Goal: Transaction & Acquisition: Download file/media

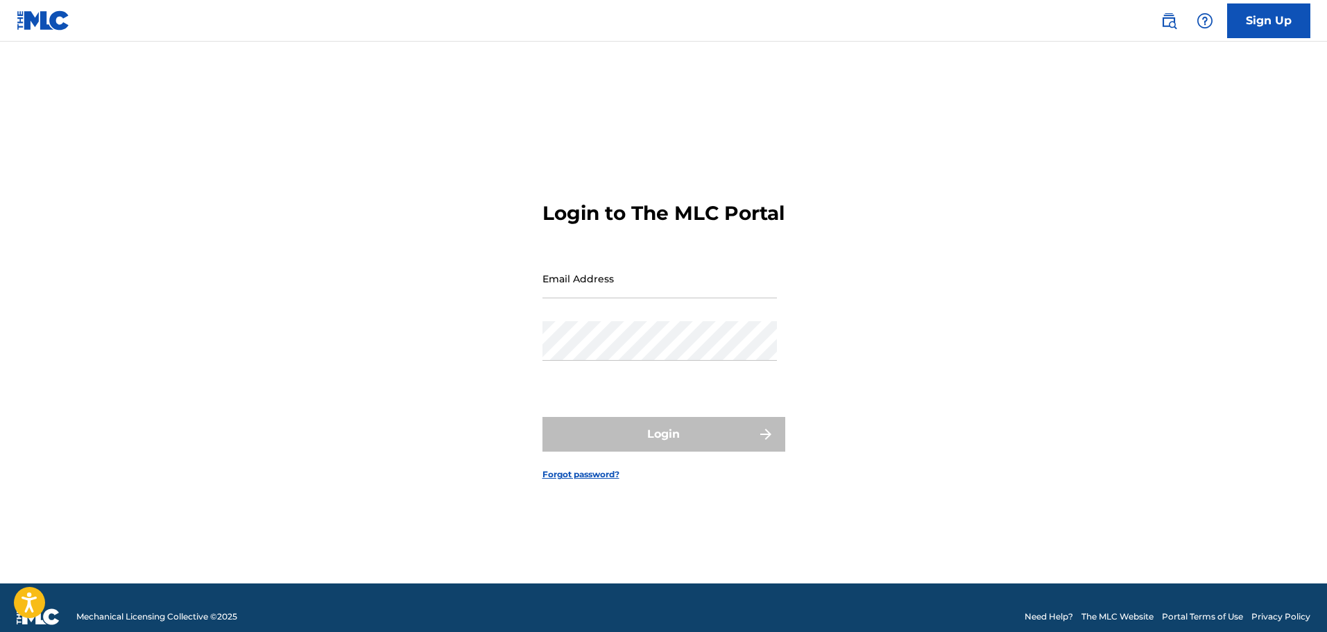
click at [648, 289] on input "Email Address" at bounding box center [659, 279] width 234 height 40
type input "[EMAIL_ADDRESS][DOMAIN_NAME]"
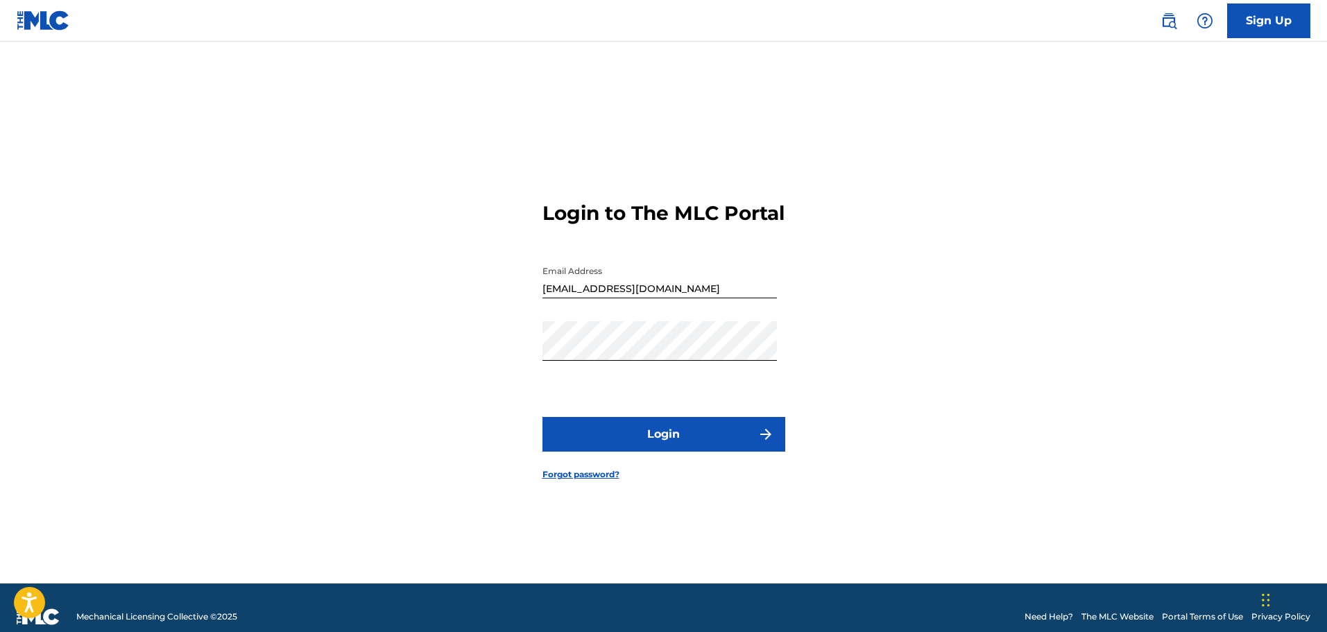
click at [658, 438] on button "Login" at bounding box center [663, 434] width 243 height 35
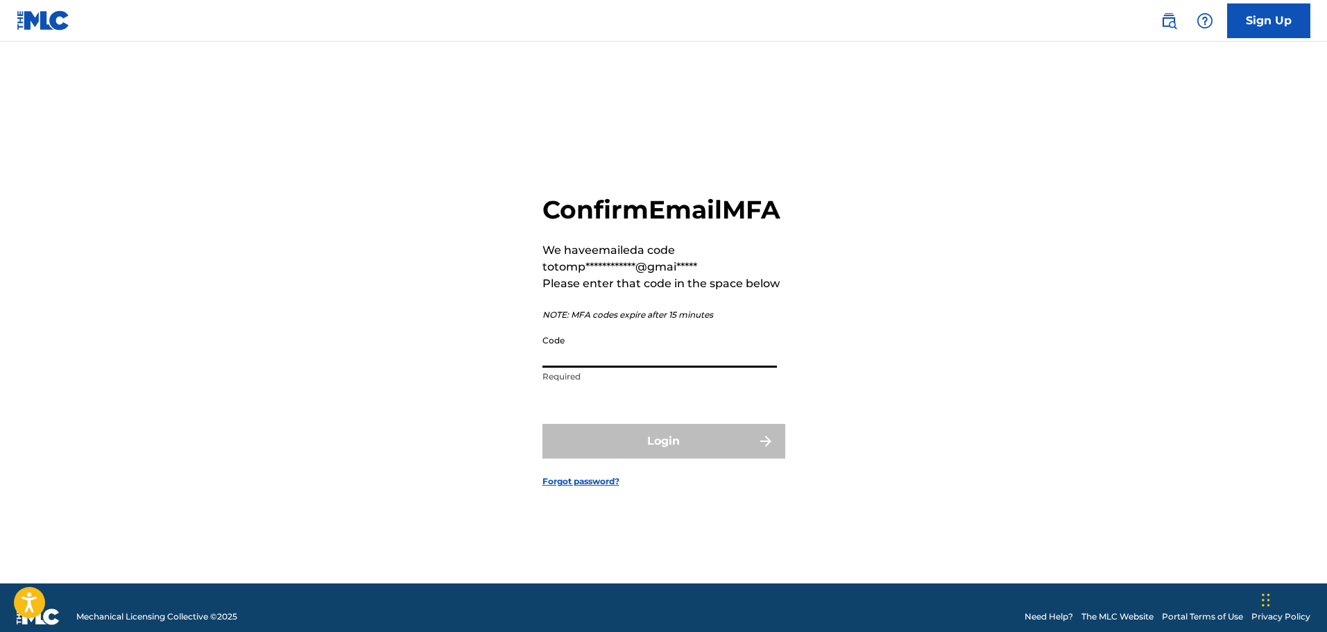
click at [641, 368] on input "Code" at bounding box center [659, 348] width 234 height 40
click at [945, 496] on div "**********" at bounding box center [663, 329] width 971 height 507
click at [587, 365] on input "Code" at bounding box center [659, 348] width 234 height 40
paste input "251584"
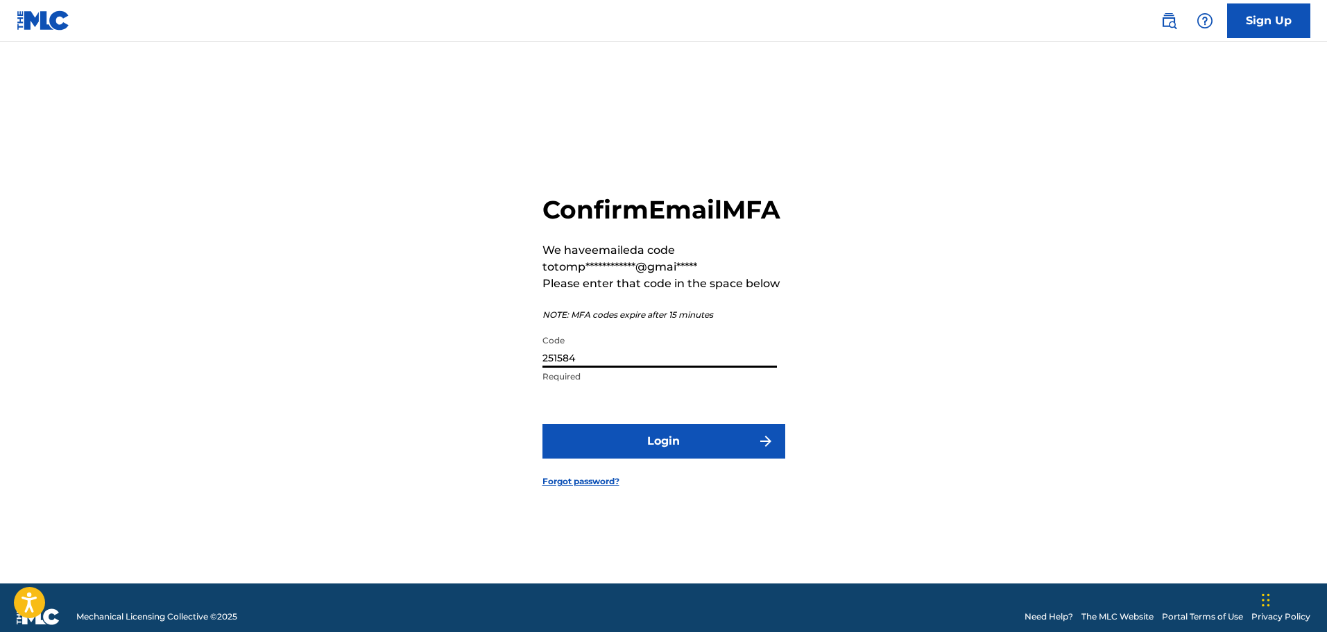
type input "251584"
click at [678, 457] on button "Login" at bounding box center [663, 441] width 243 height 35
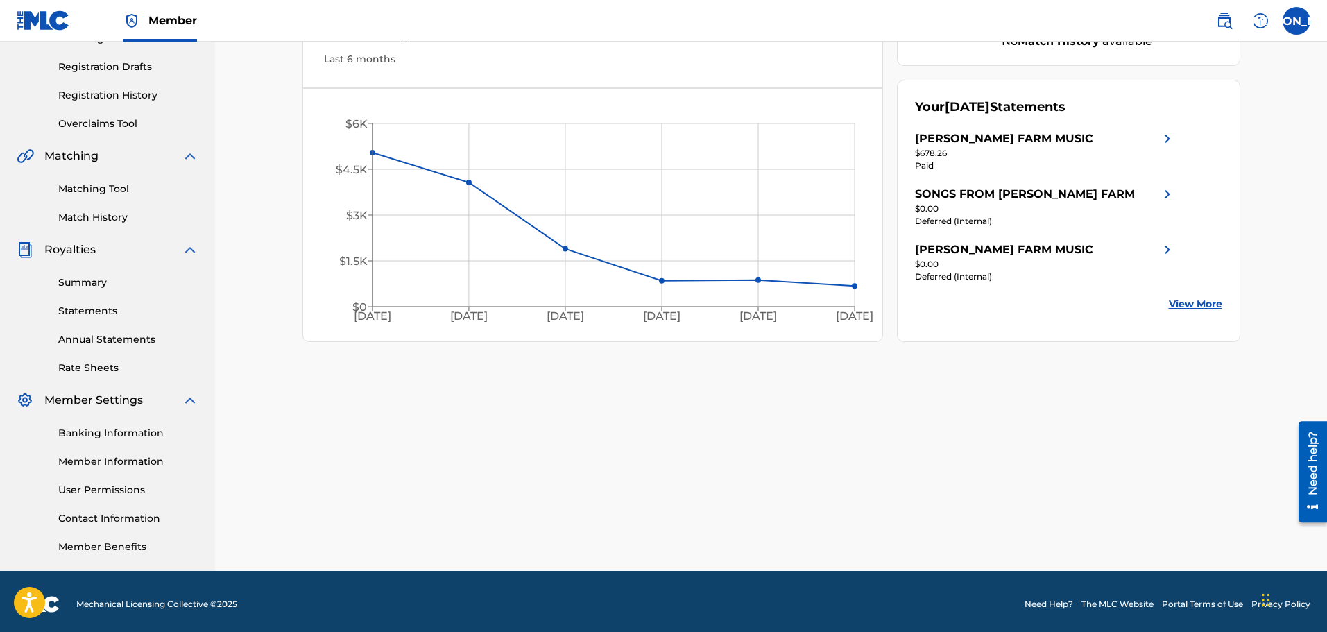
scroll to position [228, 0]
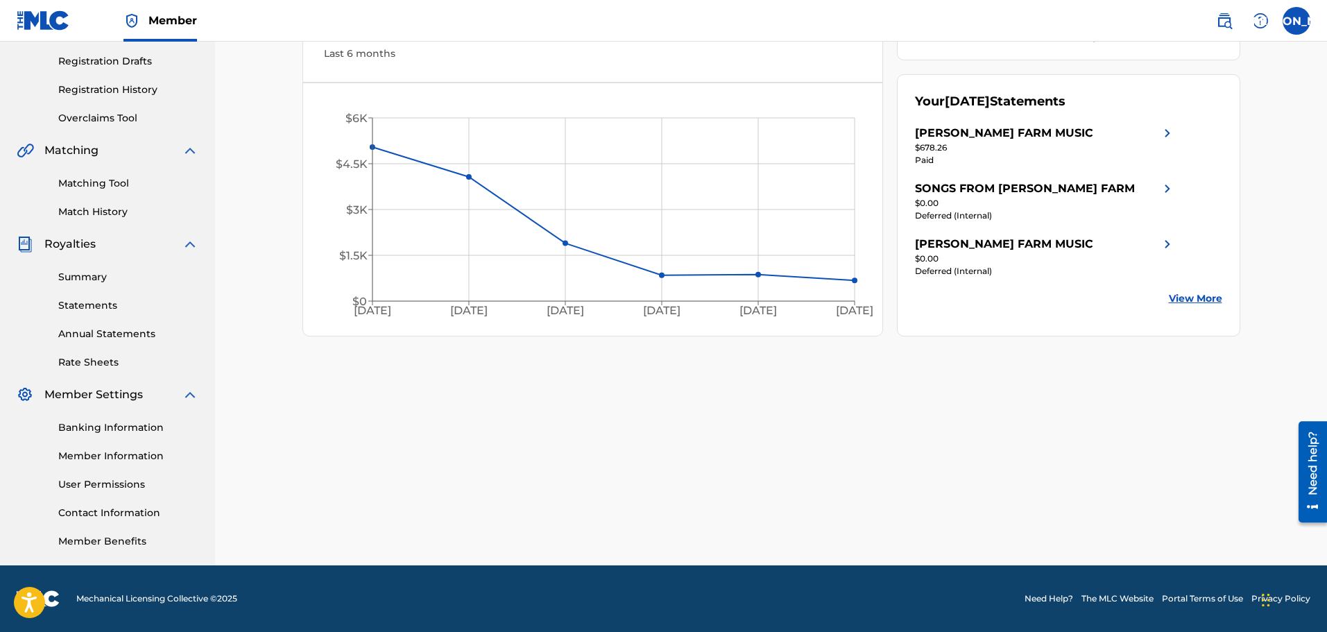
click at [79, 273] on link "Summary" at bounding box center [128, 277] width 140 height 15
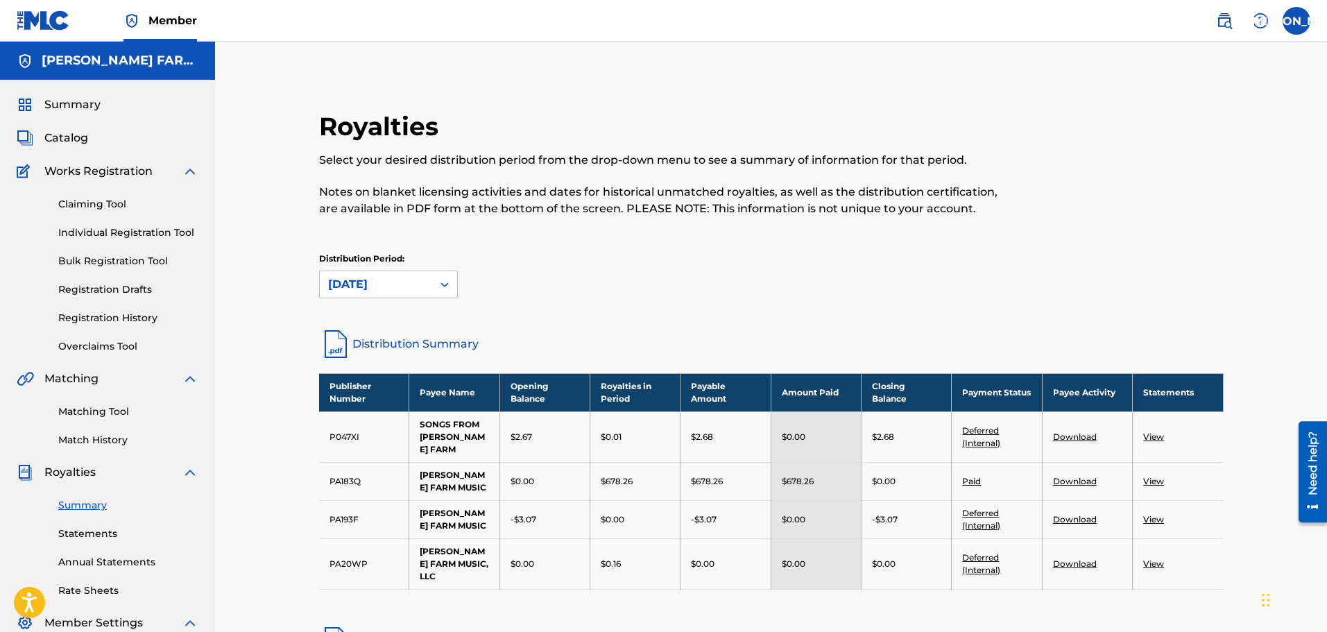
click at [1078, 479] on link "Download" at bounding box center [1075, 481] width 44 height 10
click at [1069, 477] on link "Download" at bounding box center [1075, 481] width 44 height 10
click at [1157, 478] on link "View" at bounding box center [1153, 481] width 21 height 10
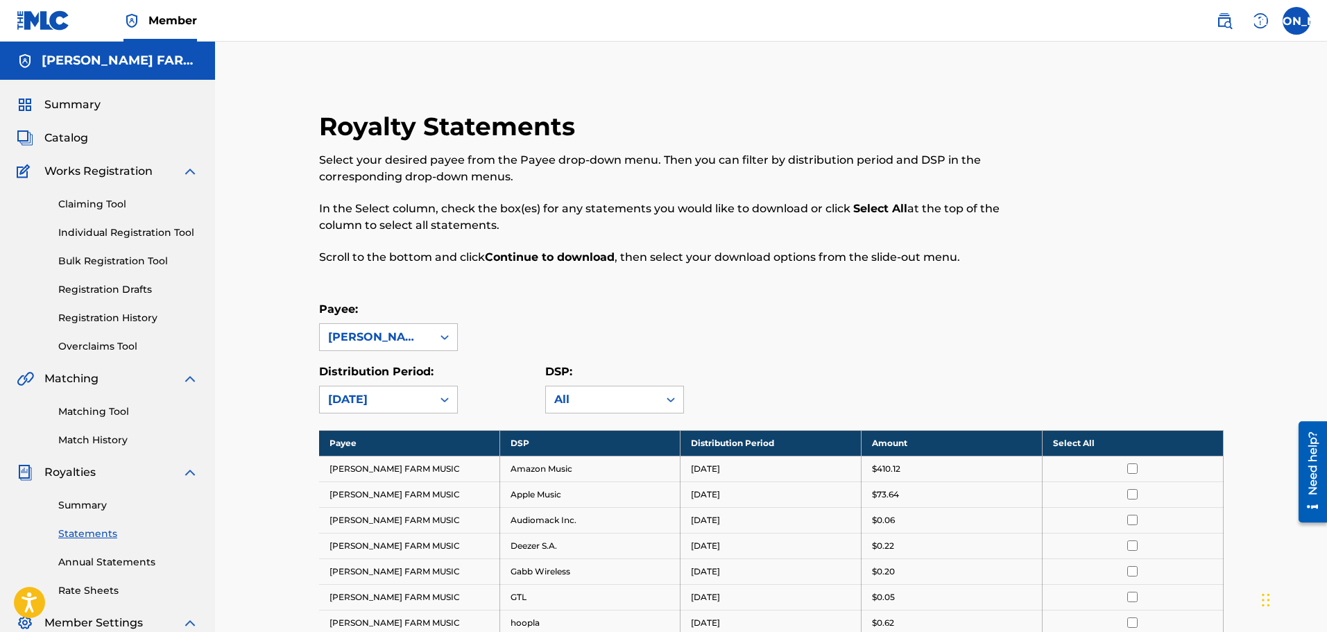
click at [1085, 447] on th "Select All" at bounding box center [1132, 443] width 181 height 26
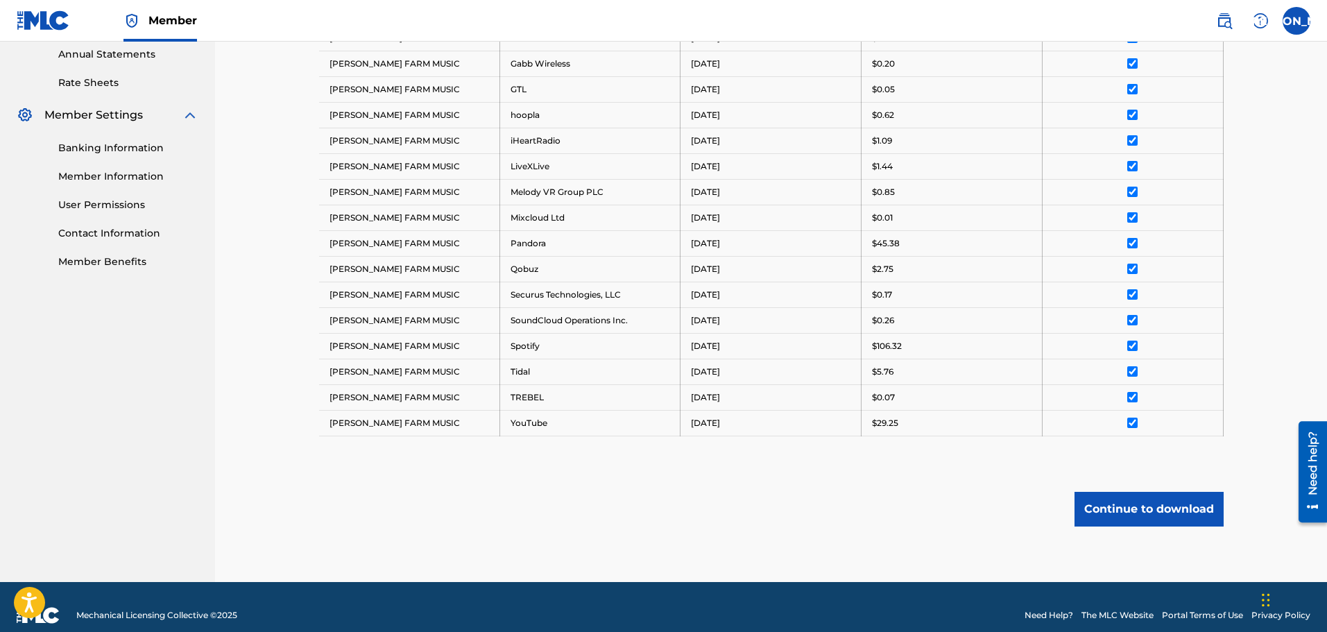
scroll to position [524, 0]
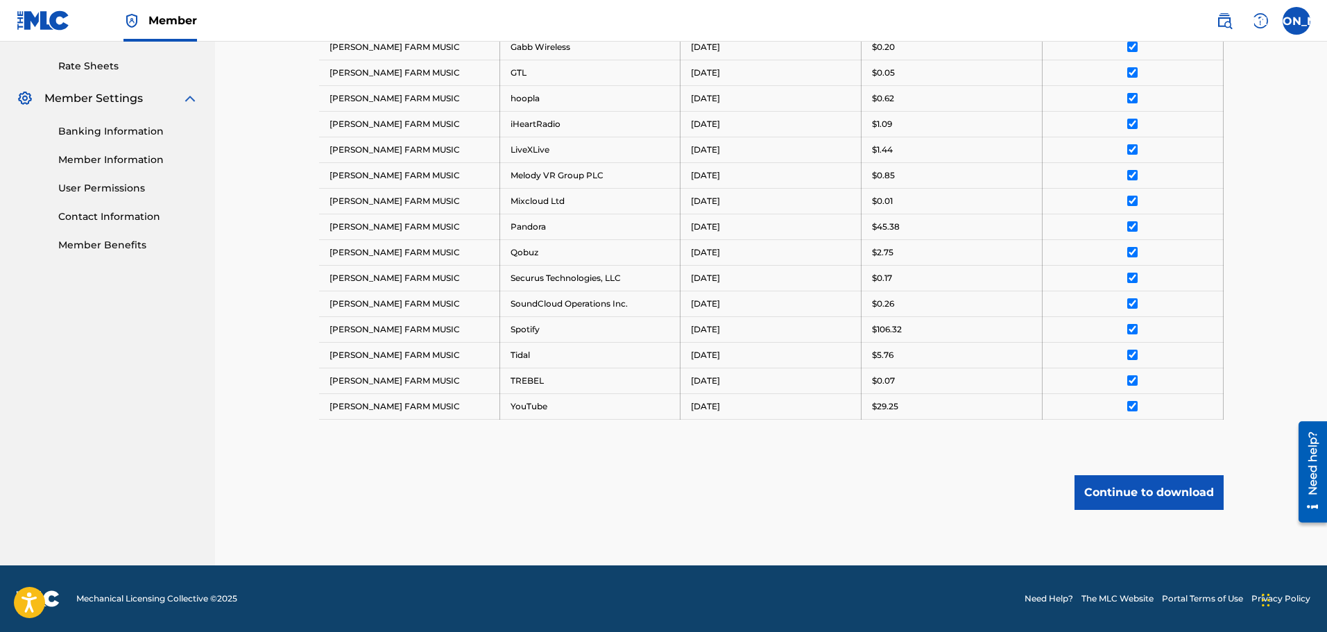
click at [1116, 495] on button "Continue to download" at bounding box center [1148, 492] width 149 height 35
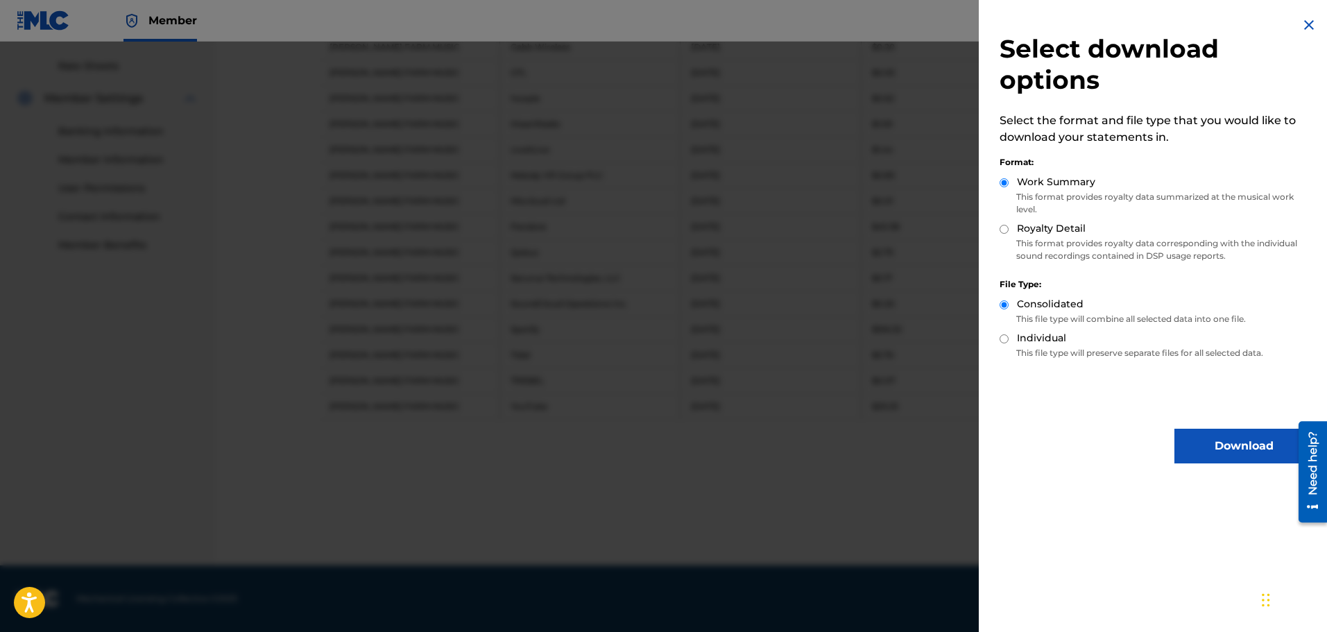
click at [1240, 440] on button "Download" at bounding box center [1243, 446] width 139 height 35
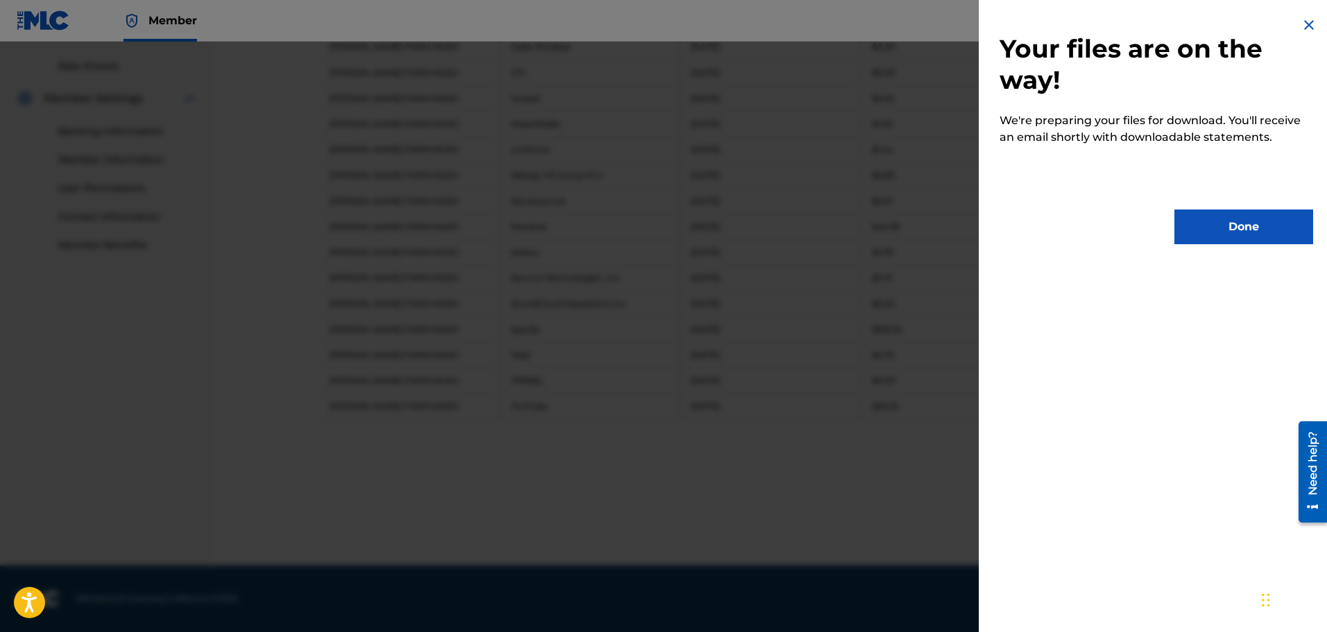
click at [1231, 226] on button "Done" at bounding box center [1243, 226] width 139 height 35
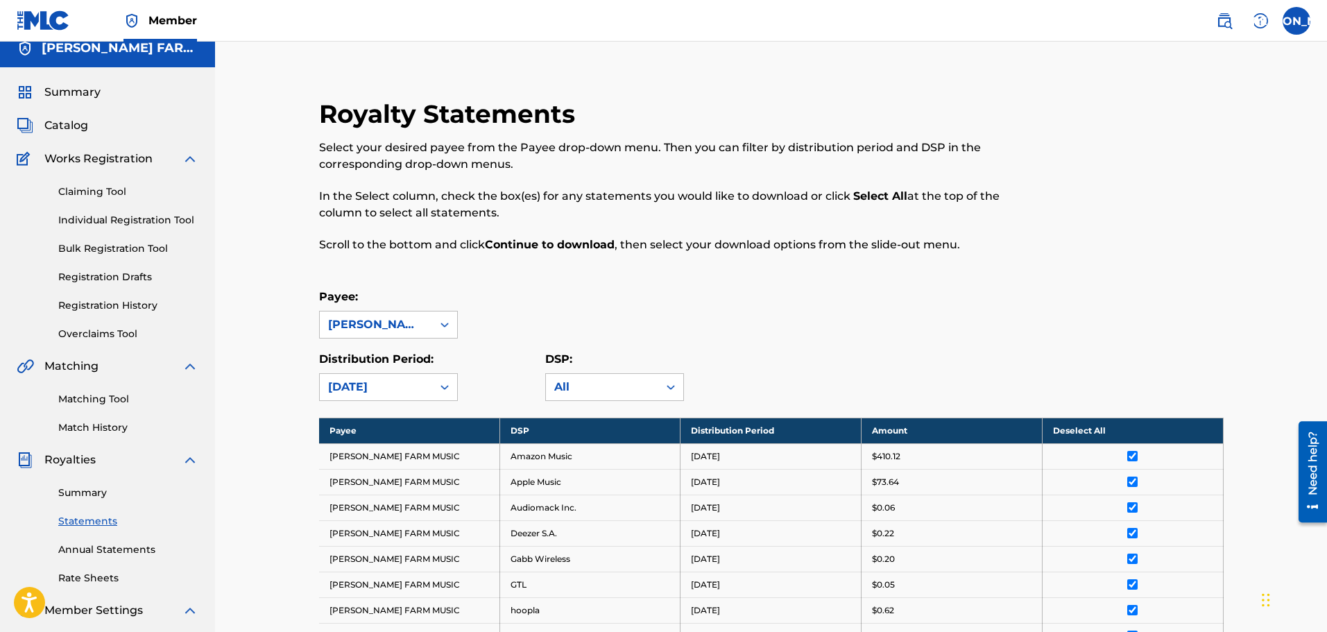
scroll to position [0, 0]
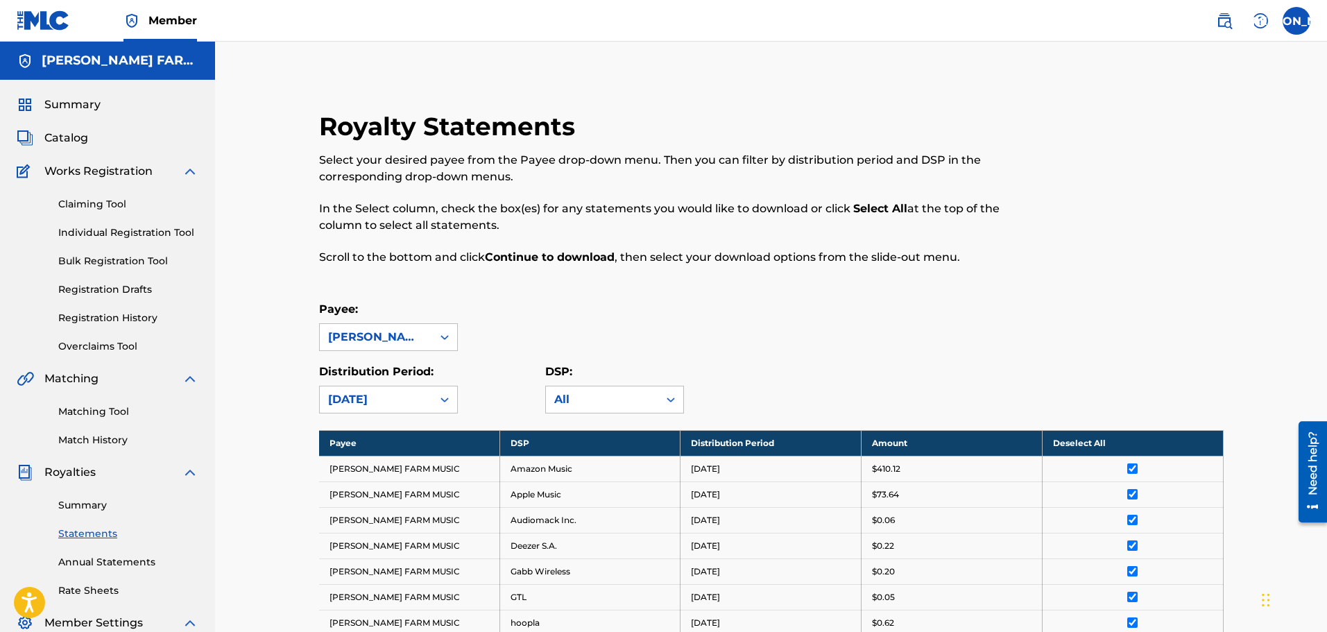
click at [94, 504] on link "Summary" at bounding box center [128, 505] width 140 height 15
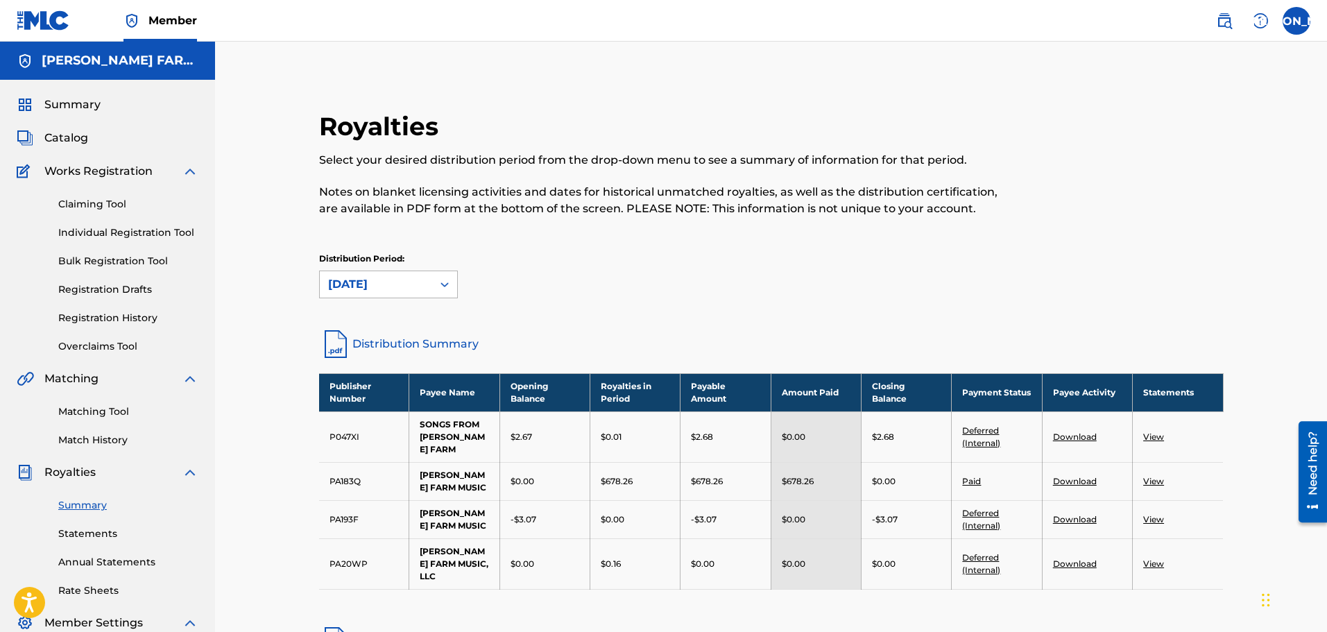
click at [442, 279] on icon at bounding box center [445, 284] width 14 height 14
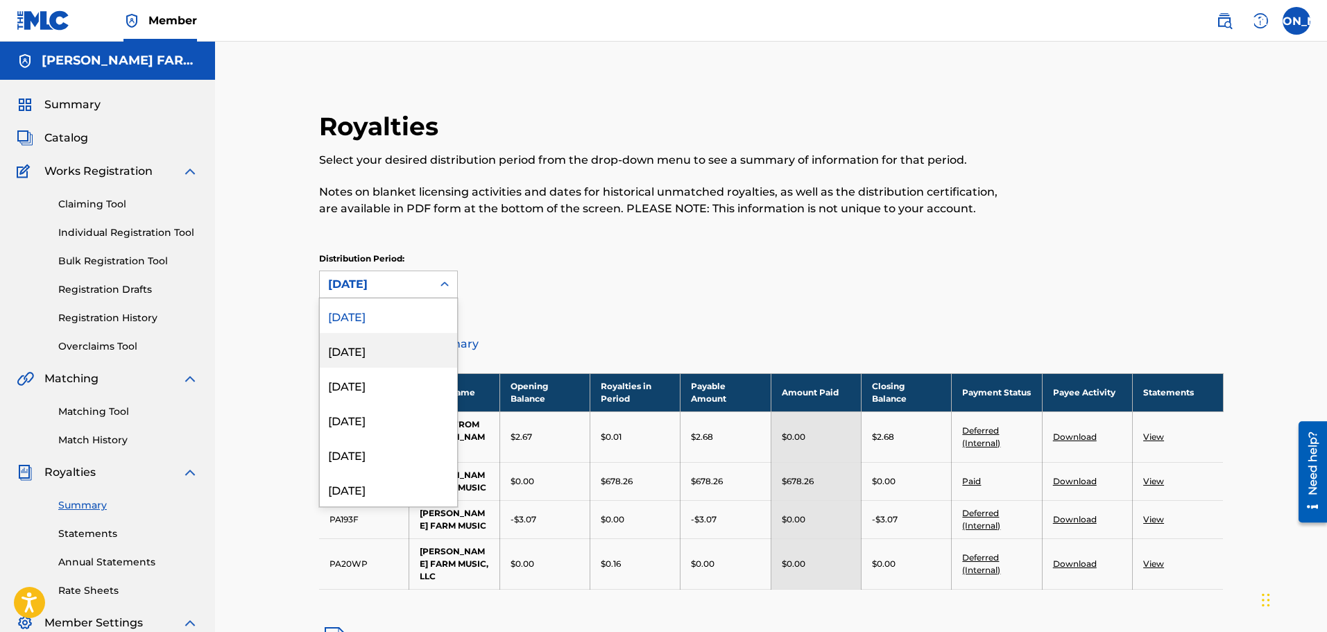
click at [378, 352] on div "[DATE]" at bounding box center [388, 350] width 137 height 35
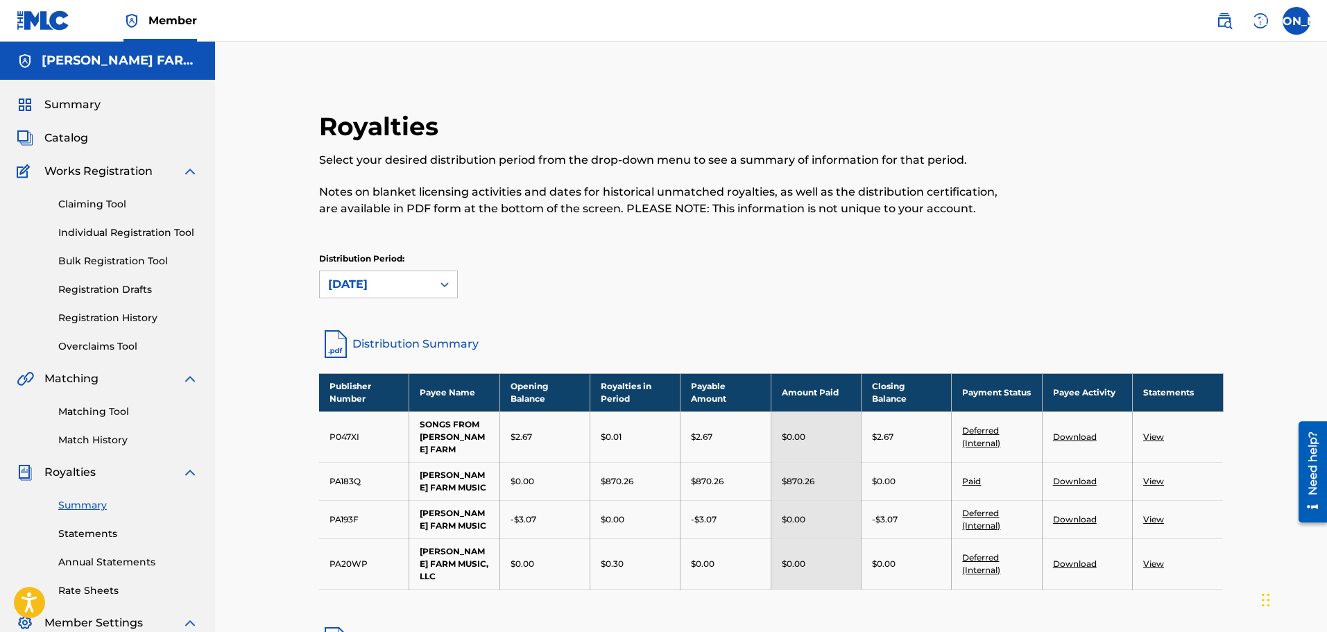
click at [1082, 479] on link "Download" at bounding box center [1075, 481] width 44 height 10
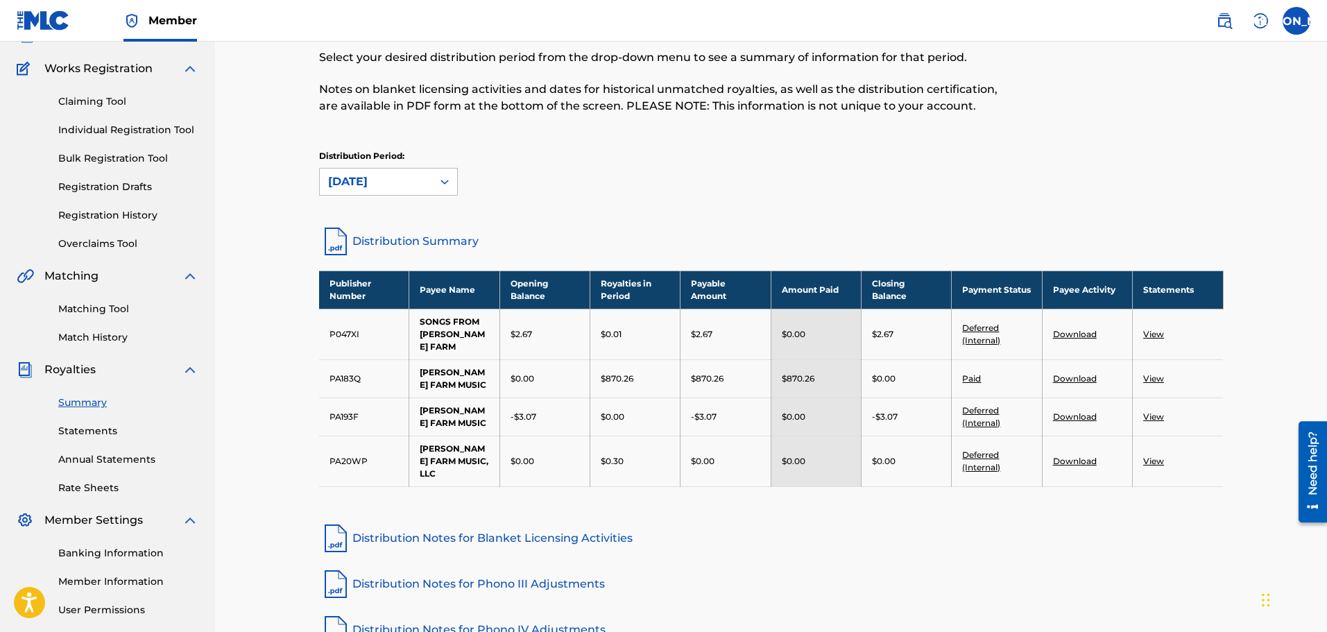
scroll to position [69, 0]
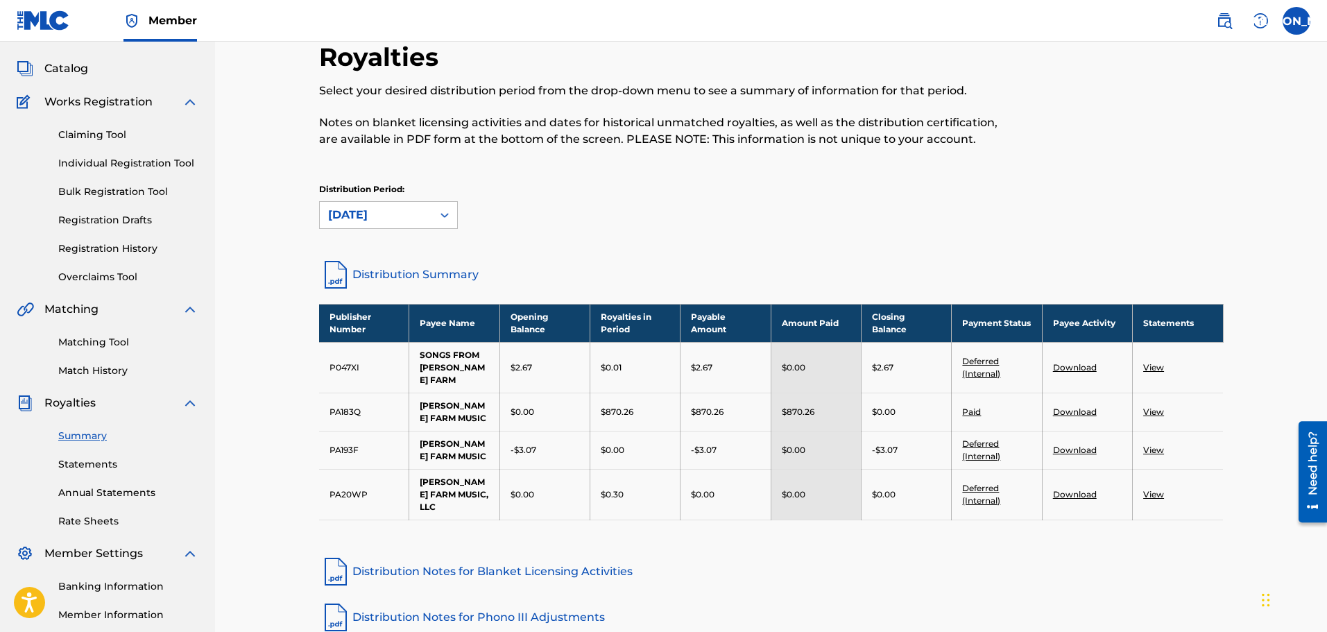
click at [1157, 412] on link "View" at bounding box center [1153, 411] width 21 height 10
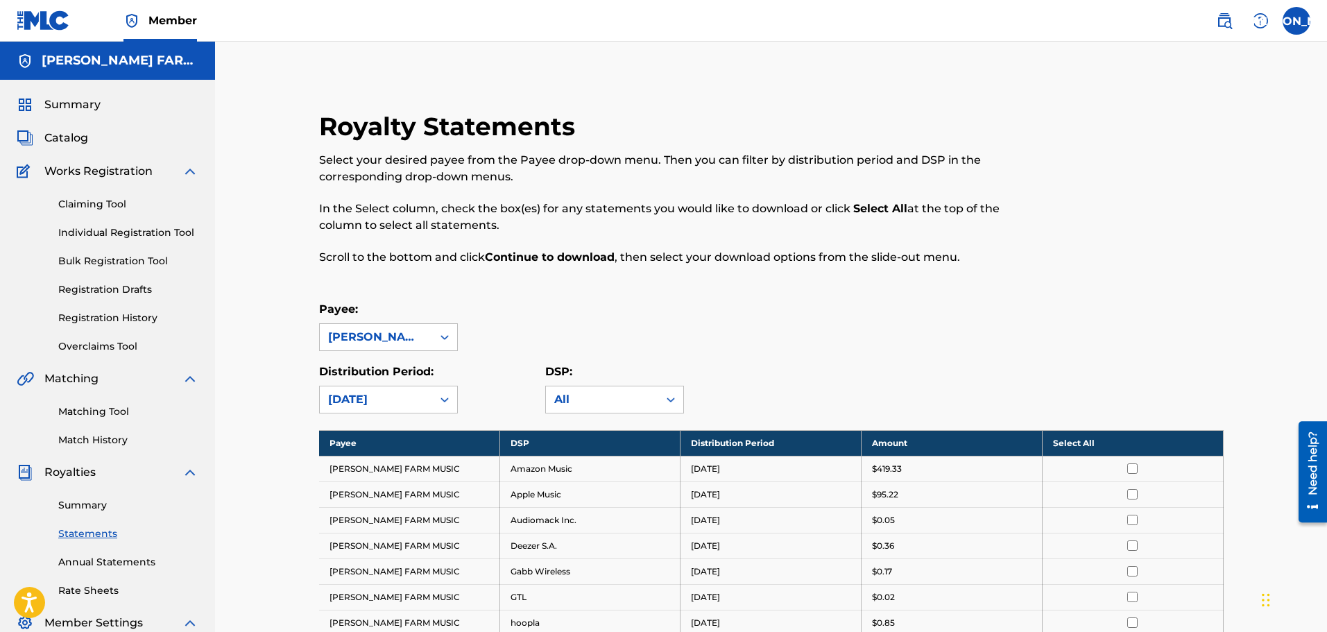
click at [1077, 444] on th "Select All" at bounding box center [1132, 443] width 181 height 26
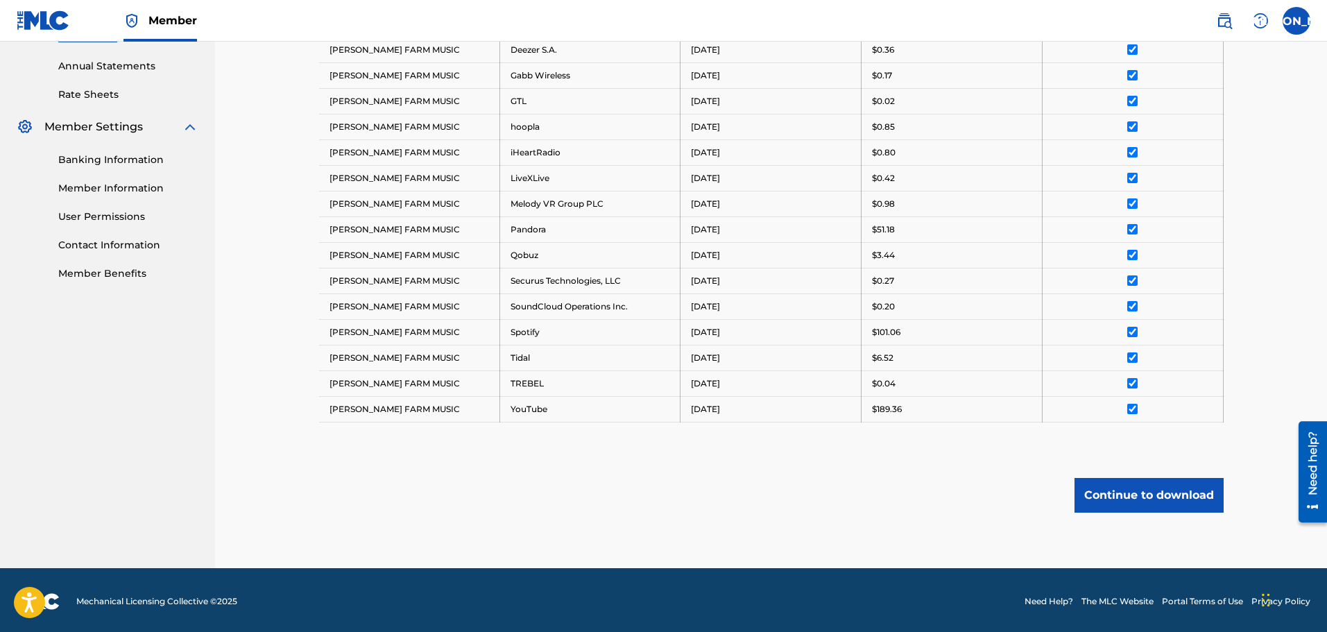
scroll to position [499, 0]
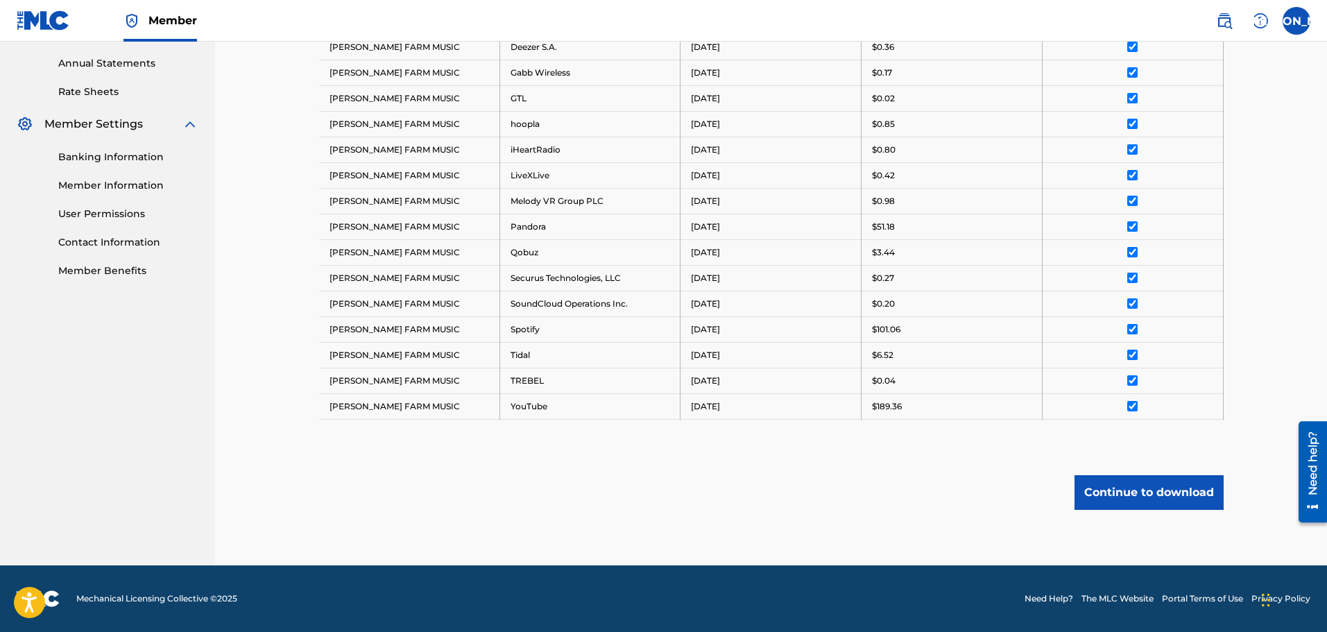
click at [1173, 493] on button "Continue to download" at bounding box center [1148, 492] width 149 height 35
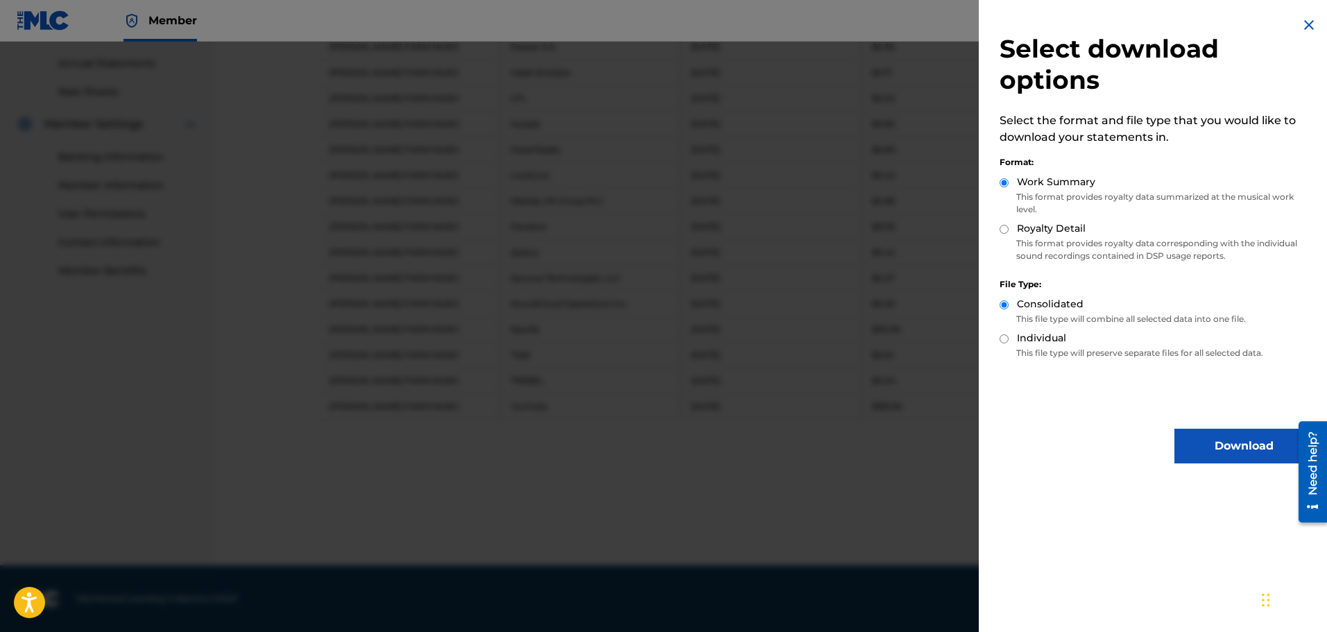
click at [1198, 437] on button "Download" at bounding box center [1243, 446] width 139 height 35
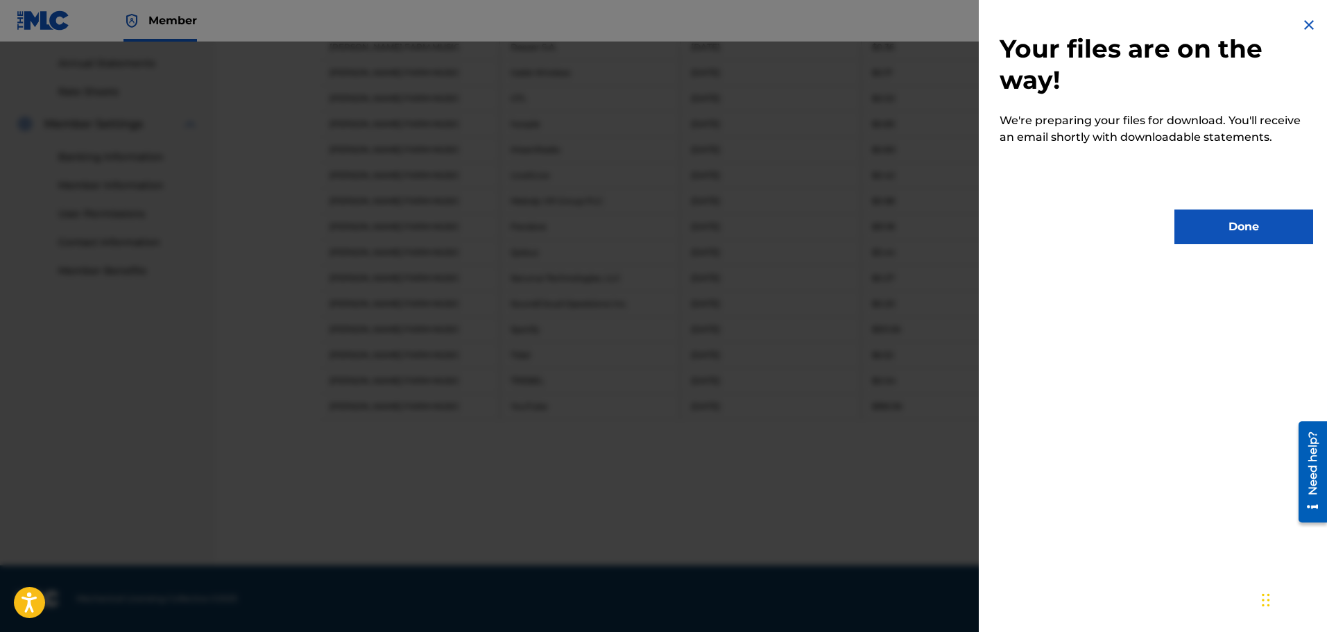
click at [1255, 227] on button "Done" at bounding box center [1243, 226] width 139 height 35
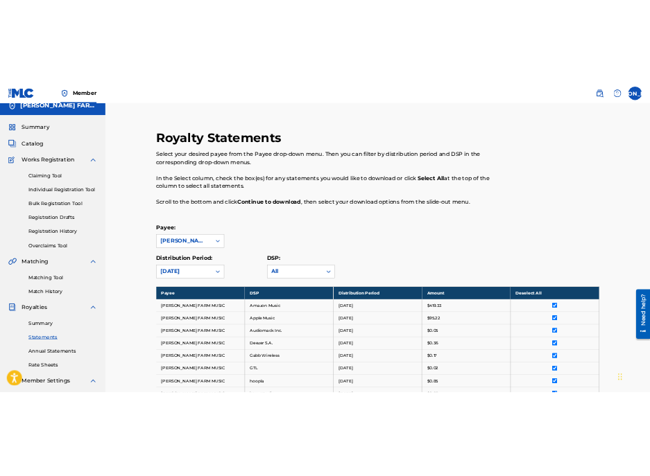
scroll to position [0, 0]
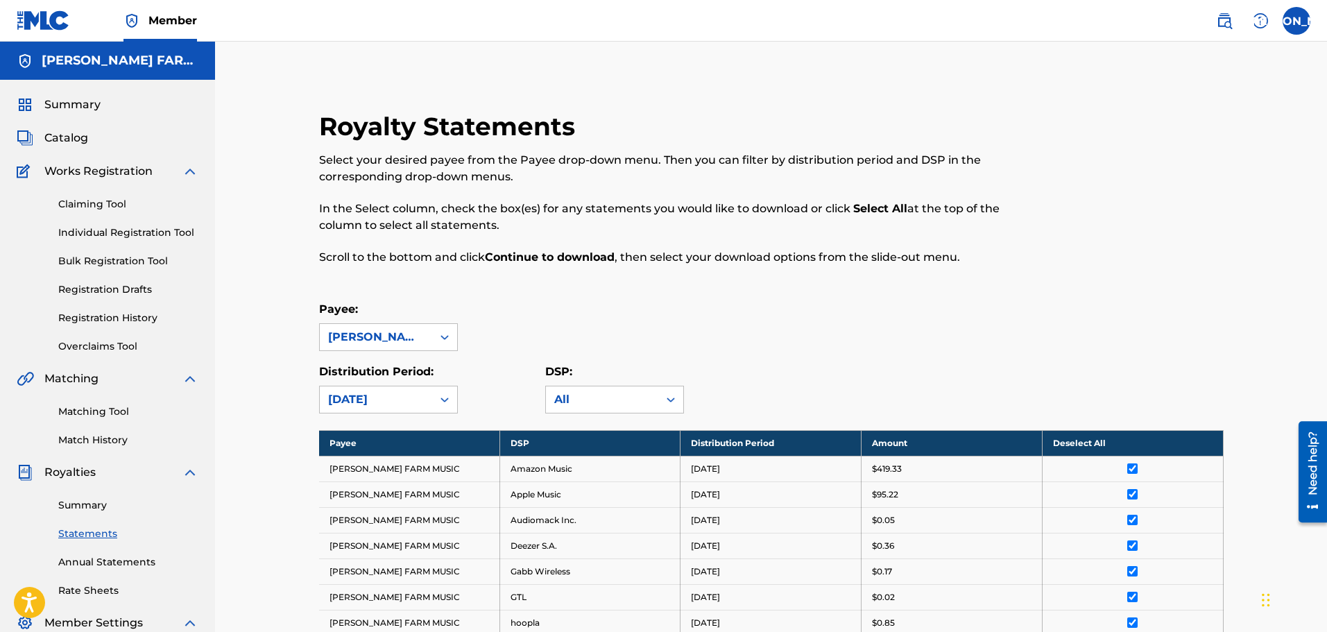
click at [100, 503] on link "Summary" at bounding box center [128, 505] width 140 height 15
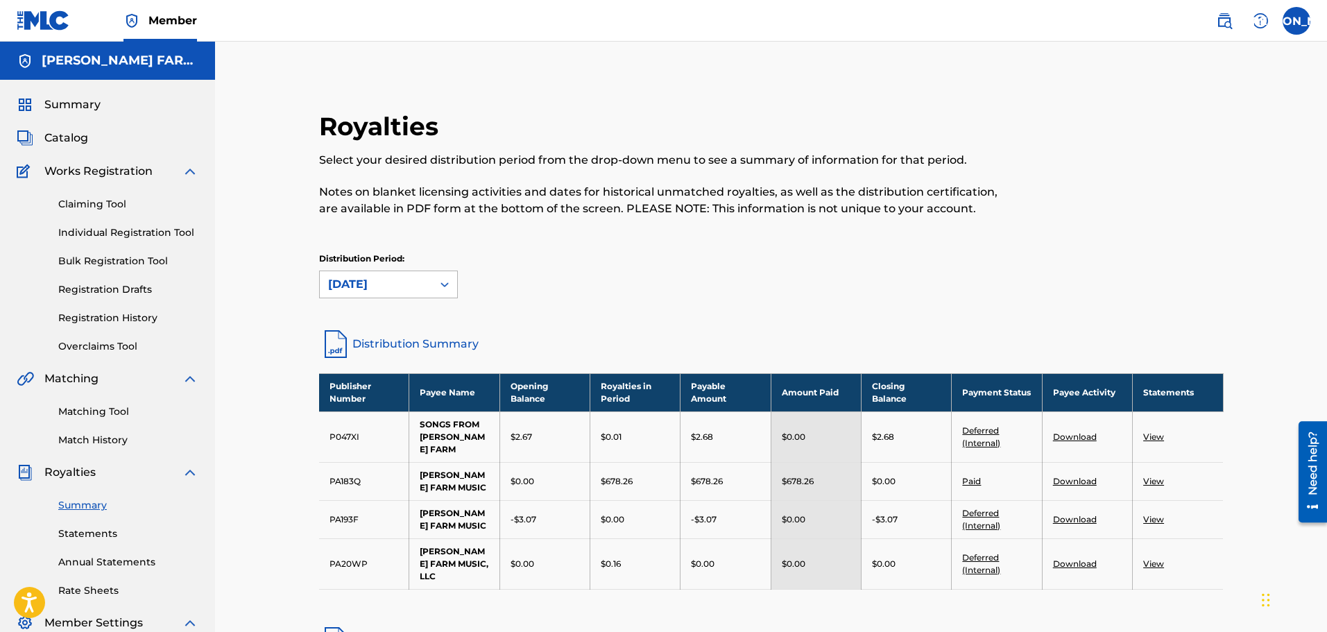
click at [447, 282] on icon at bounding box center [445, 284] width 14 height 14
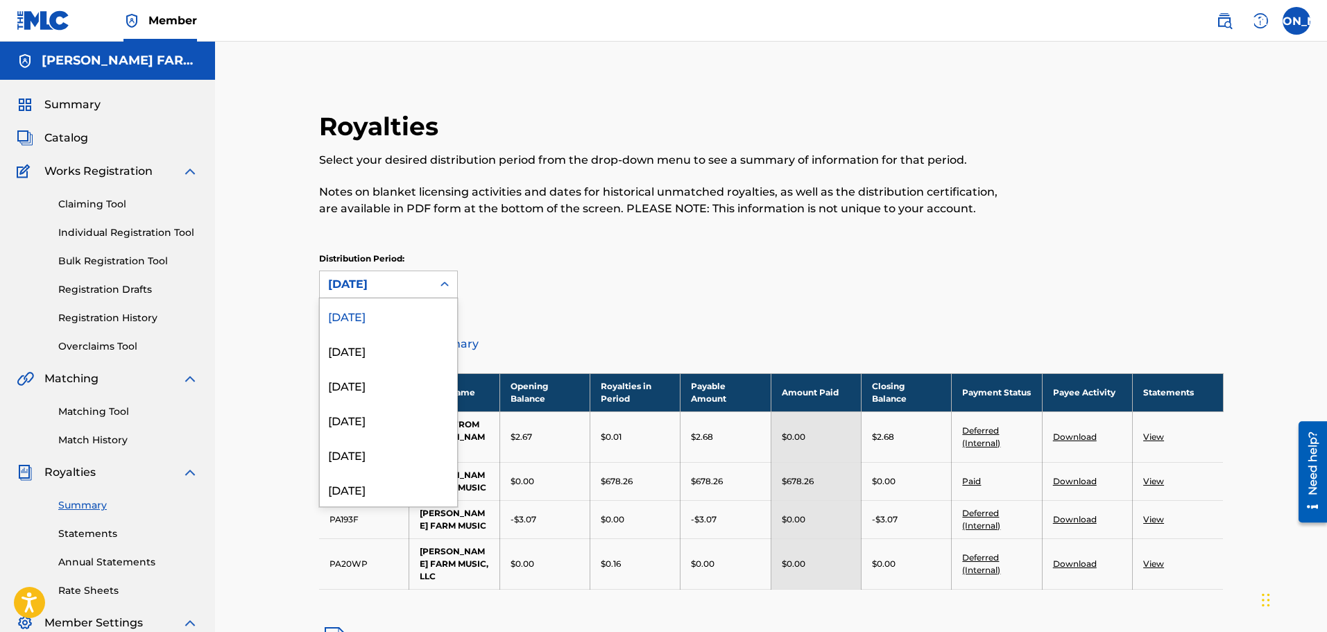
click at [664, 301] on div "Distribution Period: 53 results available. Use Up and Down to choose options, p…" at bounding box center [771, 281] width 904 height 58
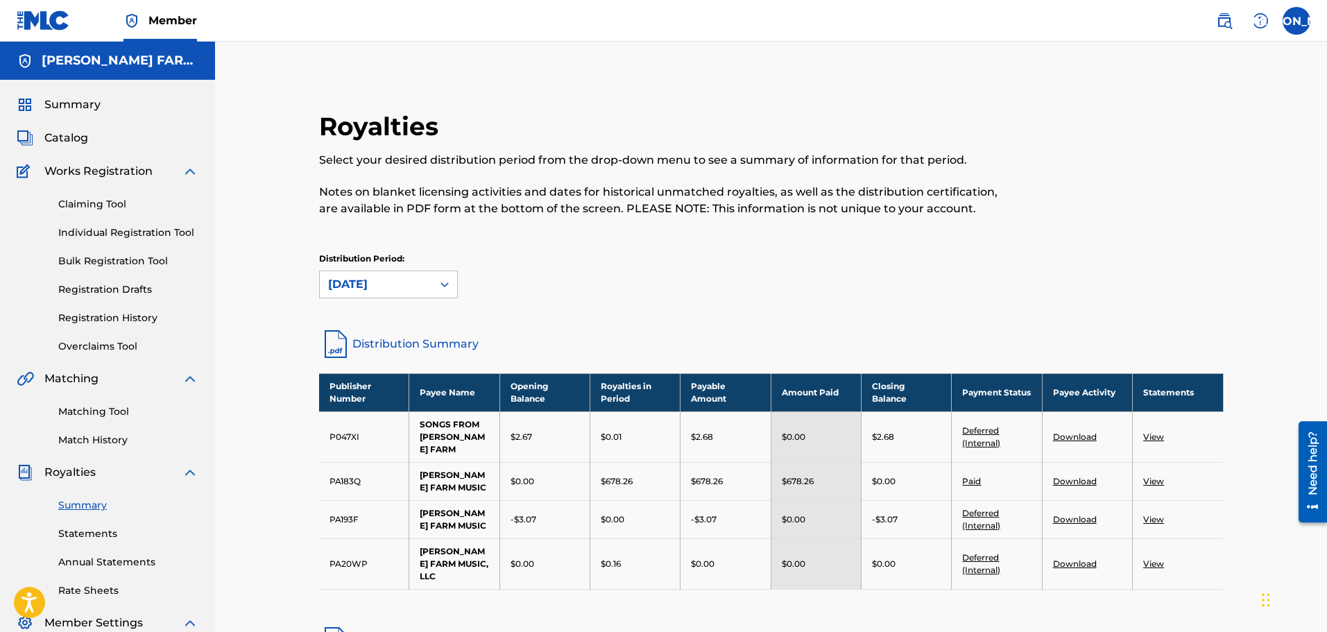
click at [611, 278] on div "Distribution Period: [DATE]" at bounding box center [771, 275] width 904 height 46
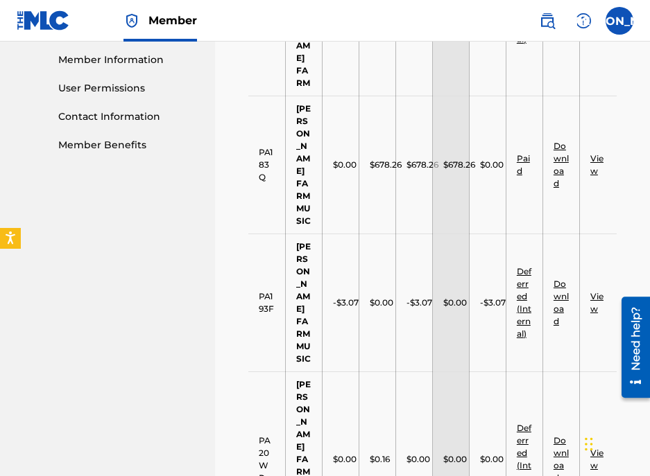
scroll to position [832, 0]
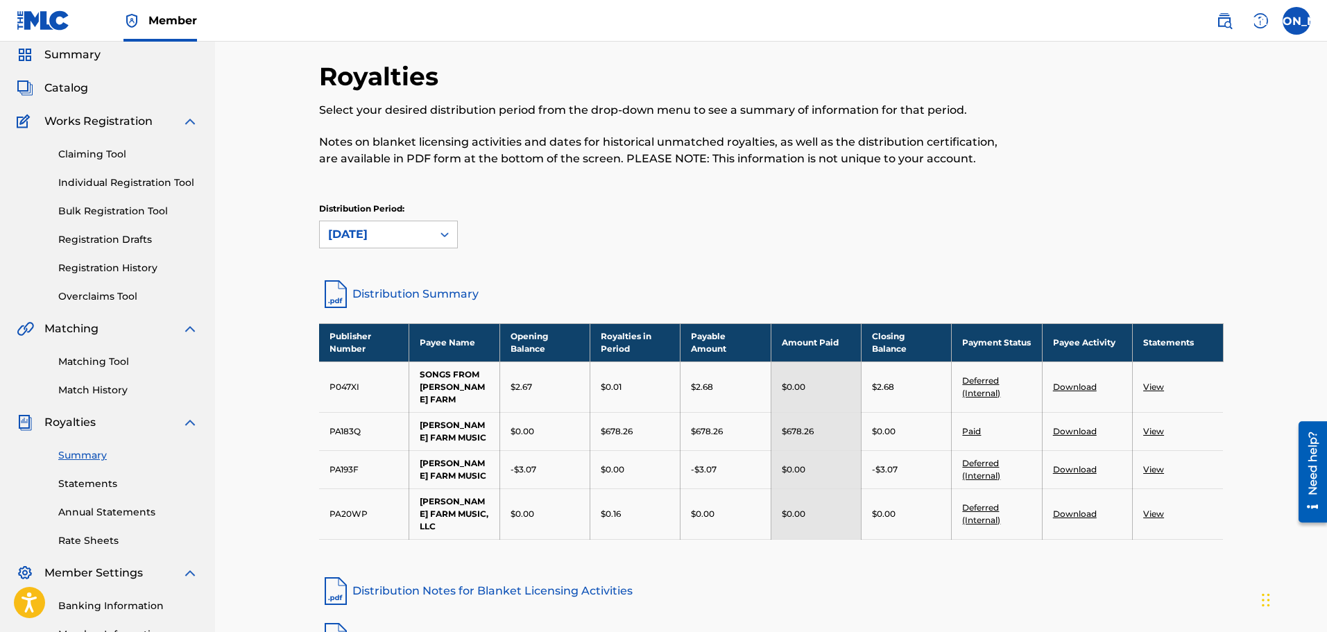
scroll to position [0, 0]
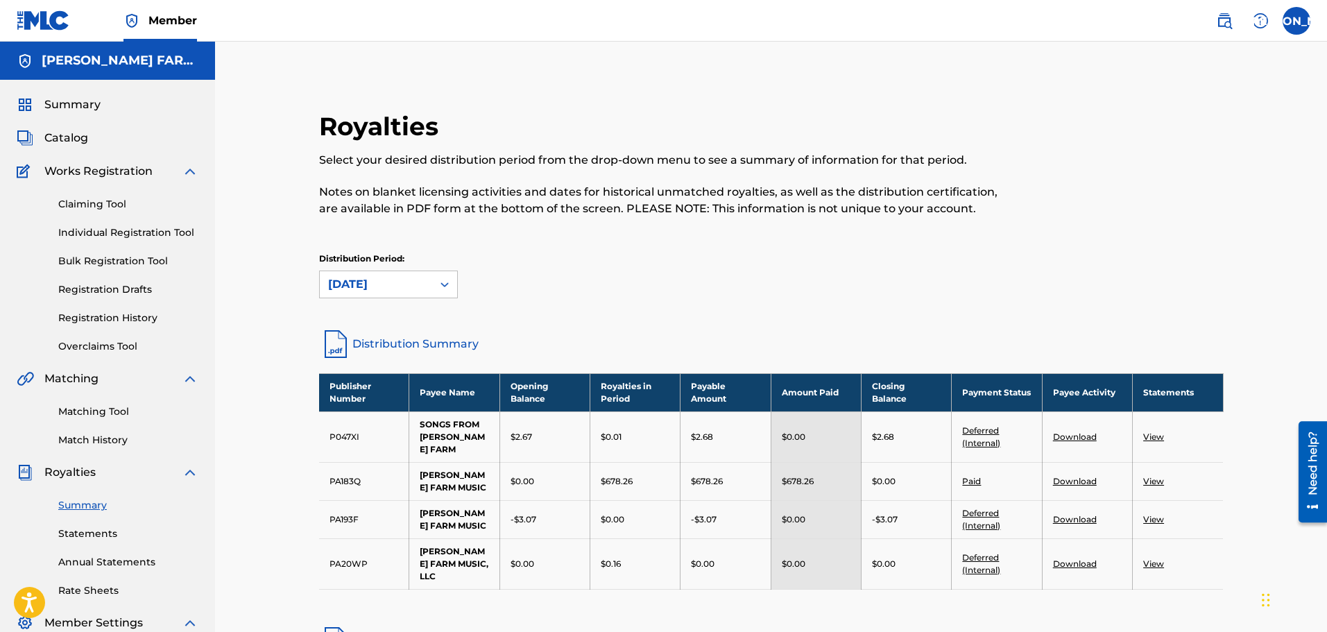
click at [186, 171] on img at bounding box center [190, 171] width 17 height 17
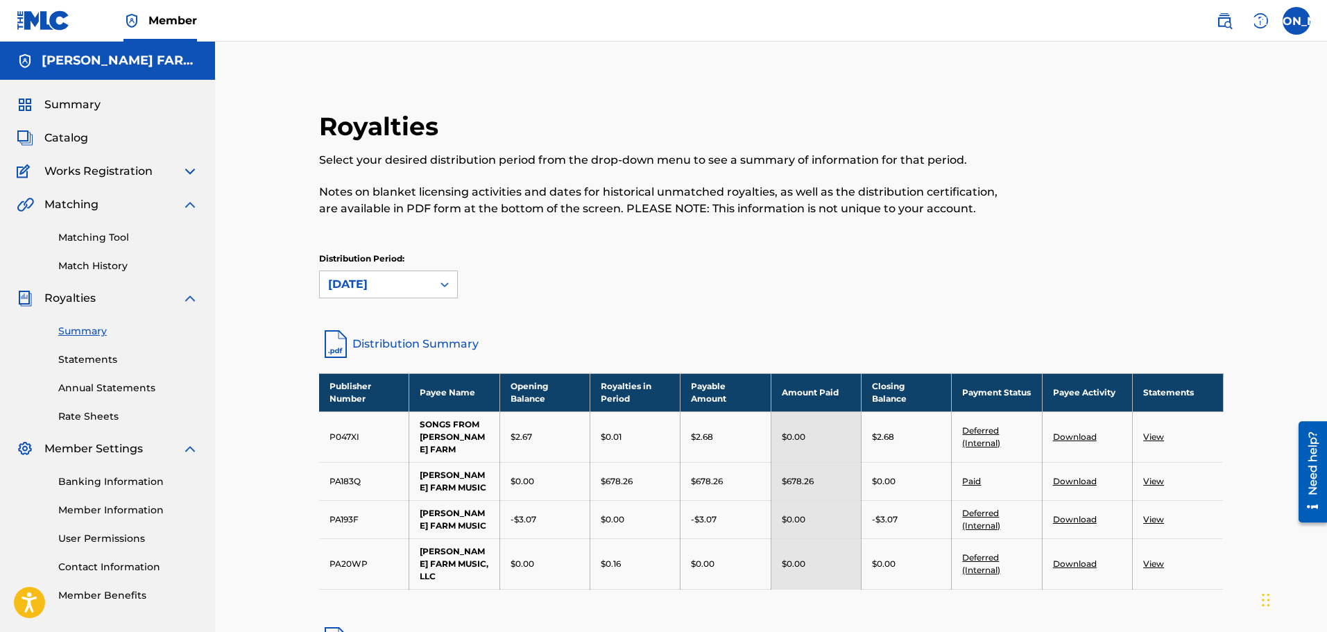
click at [191, 203] on img at bounding box center [190, 204] width 17 height 17
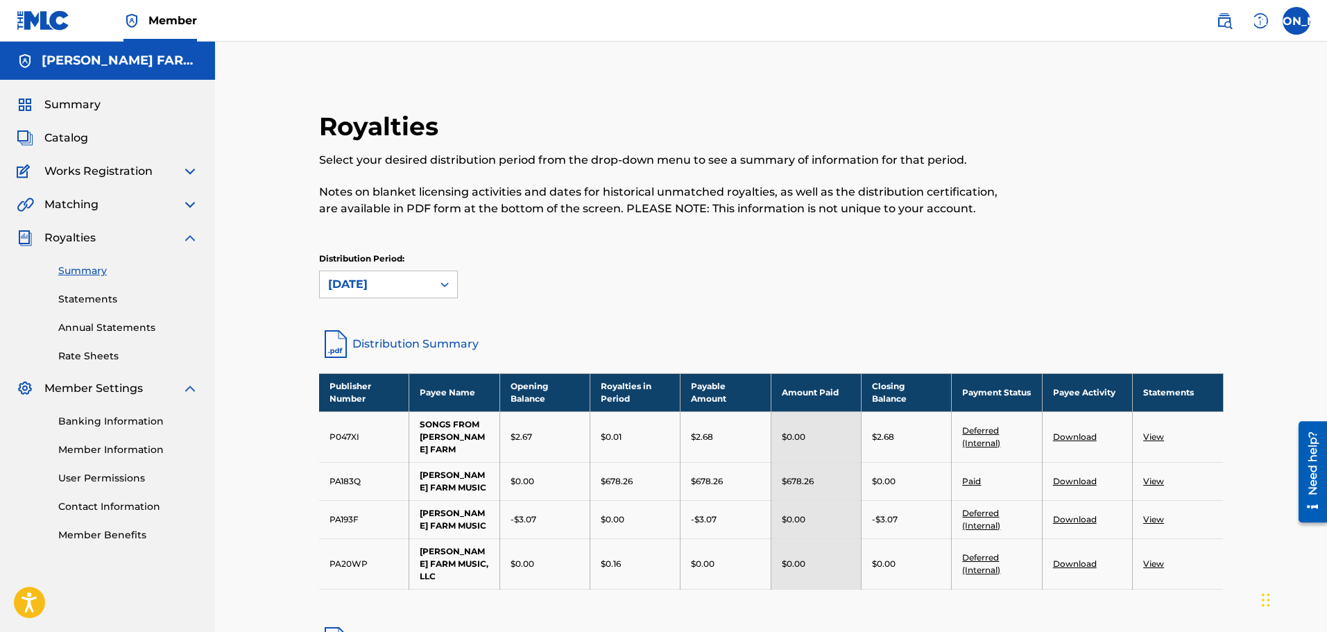
click at [189, 239] on img at bounding box center [190, 238] width 17 height 17
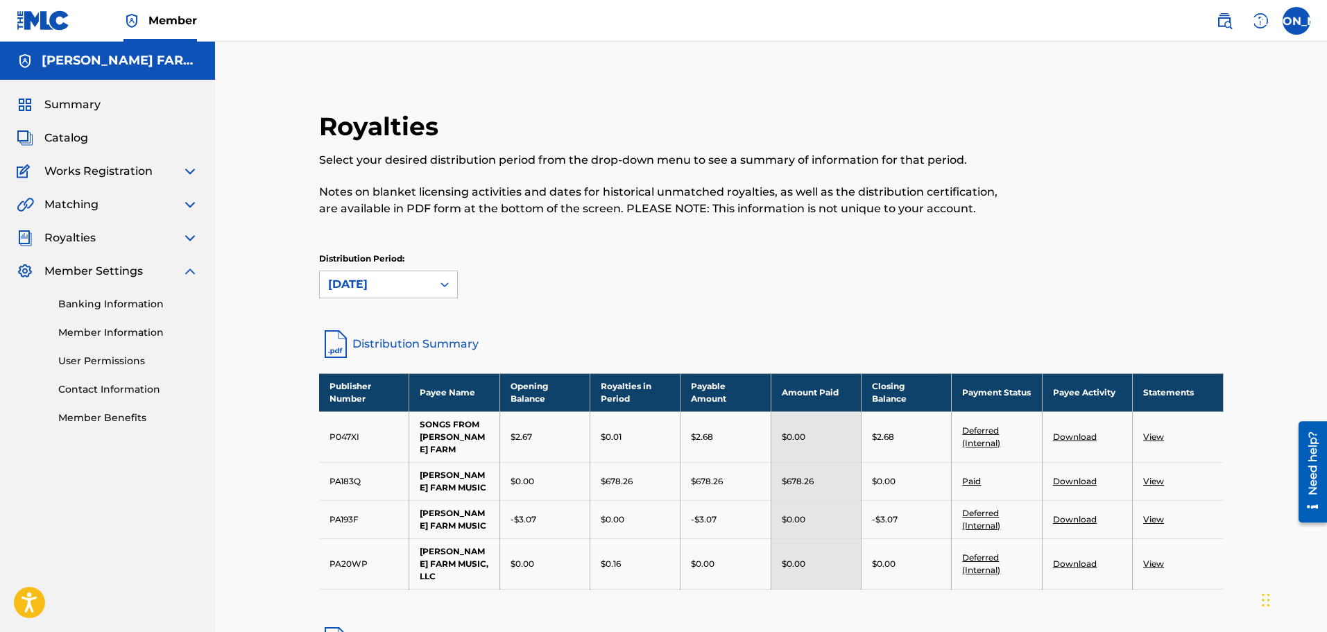
click at [186, 270] on img at bounding box center [190, 271] width 17 height 17
click at [1303, 19] on label at bounding box center [1296, 21] width 28 height 28
click at [1296, 21] on input "[PERSON_NAME] [PERSON_NAME][EMAIL_ADDRESS][DOMAIN_NAME] Notification Preference…" at bounding box center [1296, 21] width 0 height 0
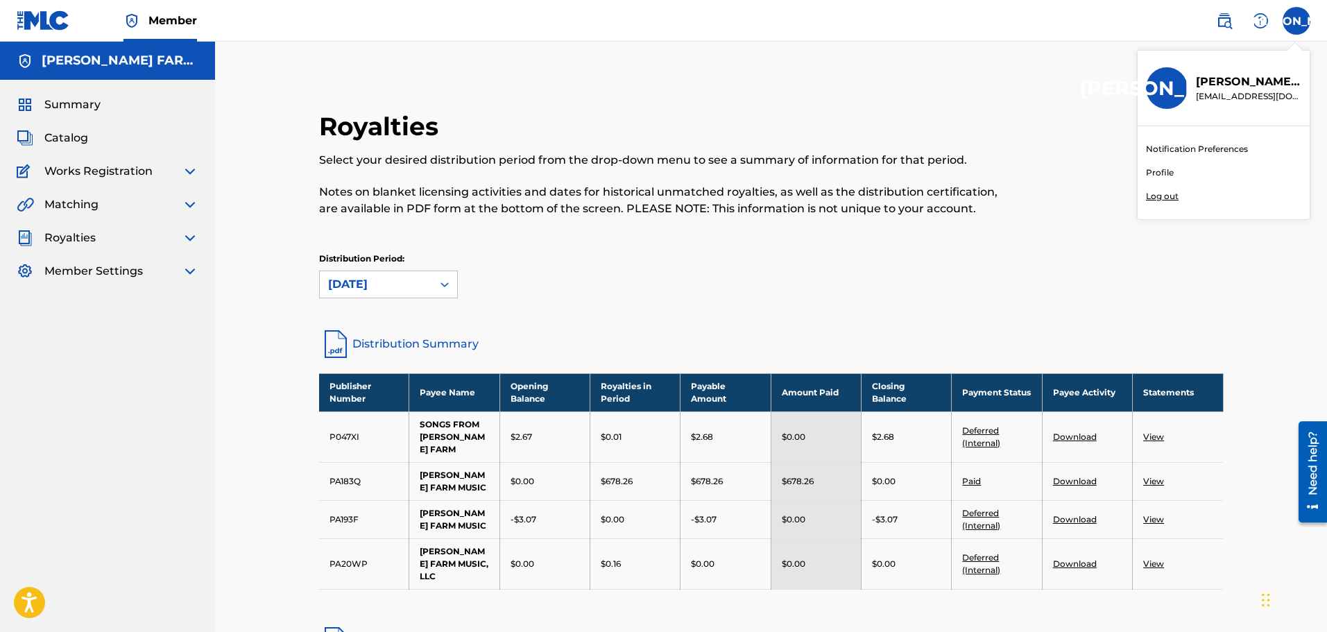
click at [1159, 192] on p "Log out" at bounding box center [1162, 196] width 33 height 12
click at [1296, 21] on input "[PERSON_NAME] [PERSON_NAME][EMAIL_ADDRESS][DOMAIN_NAME] Notification Preference…" at bounding box center [1296, 21] width 0 height 0
